Goal: Check status: Check status

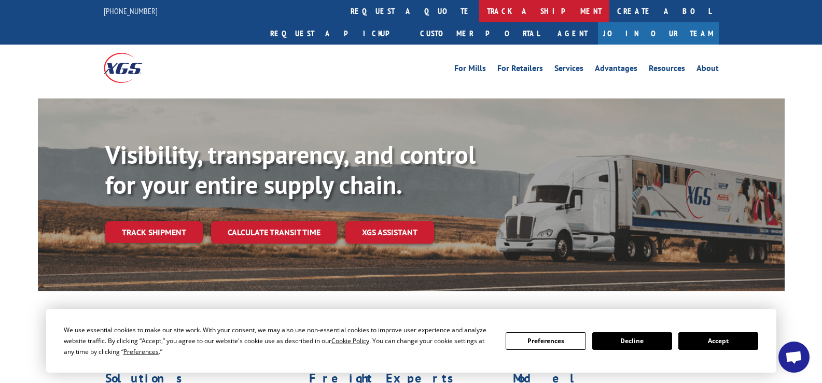
click at [479, 8] on link "track a shipment" at bounding box center [544, 11] width 130 height 22
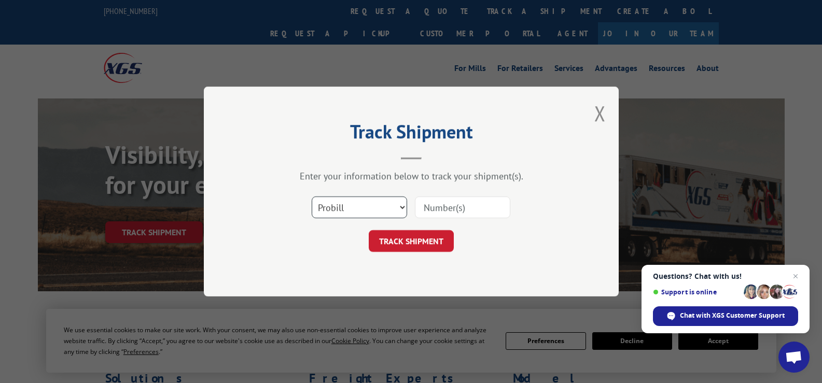
click at [401, 209] on select "Select category... Probill BOL PO" at bounding box center [359, 207] width 95 height 22
select select "bol"
click at [312, 196] on select "Select category... Probill BOL PO" at bounding box center [359, 207] width 95 height 22
click at [425, 208] on input at bounding box center [462, 207] width 95 height 22
paste input "Line 0020 4 [PERSON_NAME] … not on truck"
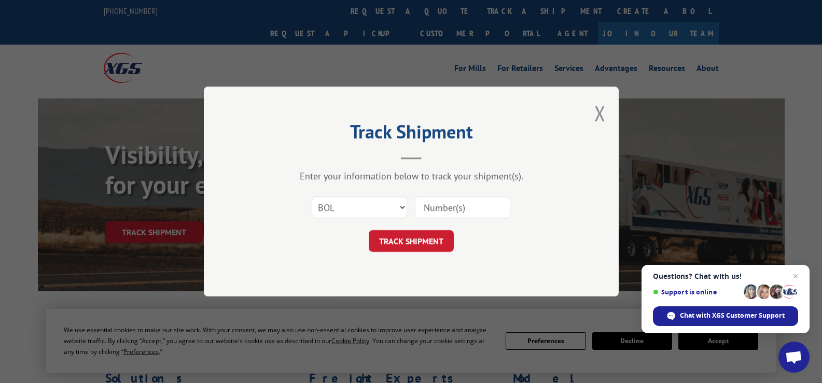
type input "Line 0020 4 [PERSON_NAME] … not on truck"
drag, startPoint x: 503, startPoint y: 207, endPoint x: 390, endPoint y: 210, distance: 113.5
click at [390, 210] on div "Select category... Probill BOL PO Line 0020 4 [PERSON_NAME] … not on truck" at bounding box center [411, 207] width 311 height 34
type input "3376196"
click at [422, 245] on button "TRACK SHIPMENT" at bounding box center [411, 241] width 85 height 22
